Goal: Information Seeking & Learning: Learn about a topic

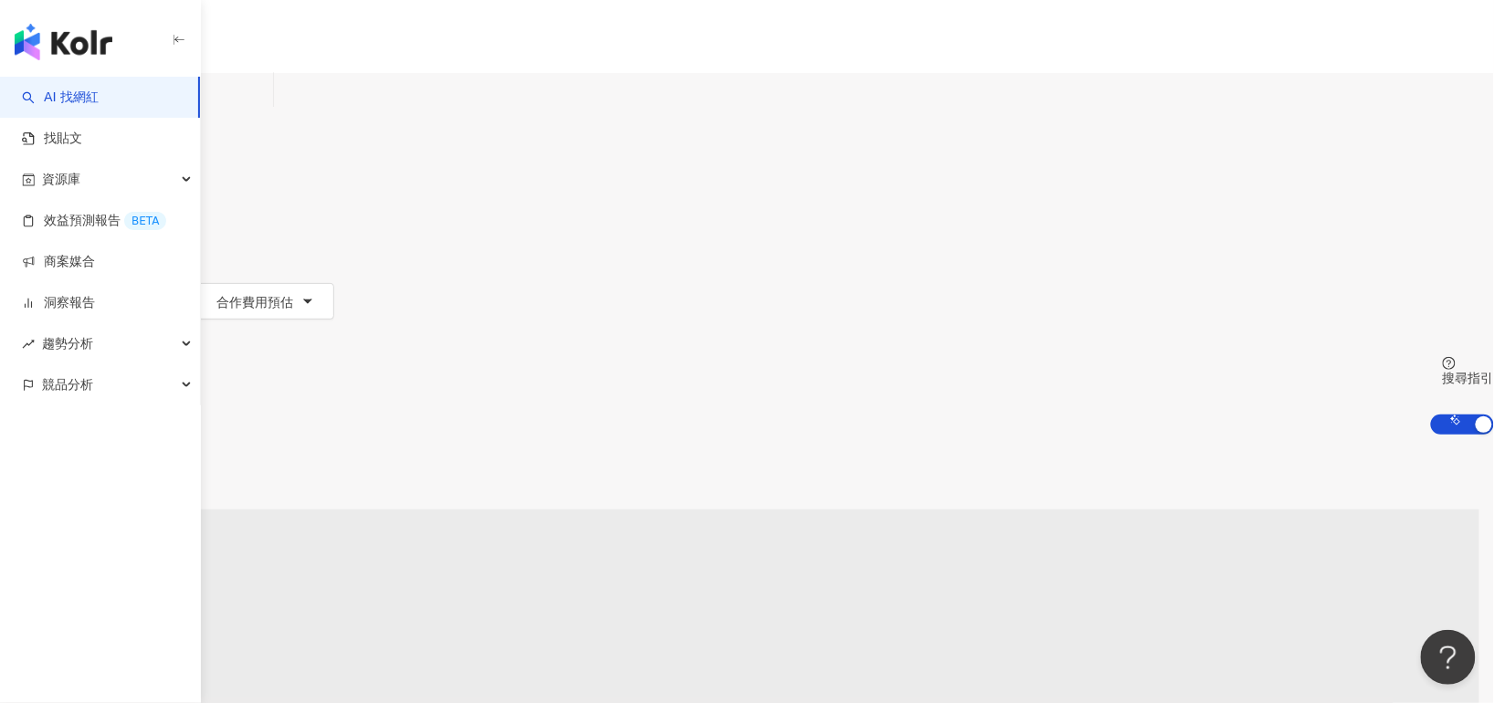
click at [266, 105] on input "search" at bounding box center [192, 90] width 148 height 35
type input "**"
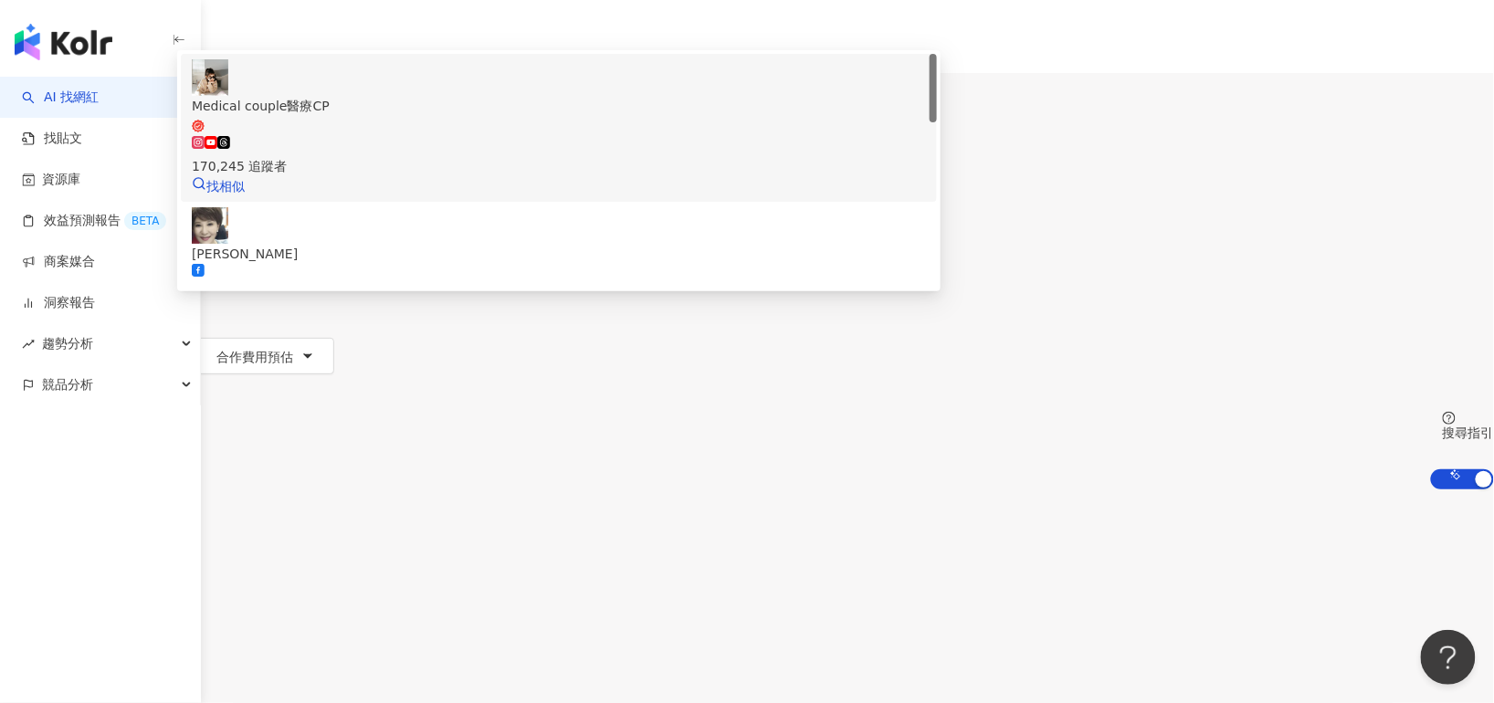
click at [599, 163] on div "170,245 追蹤者" at bounding box center [559, 156] width 734 height 40
